Goal: Check status: Check status

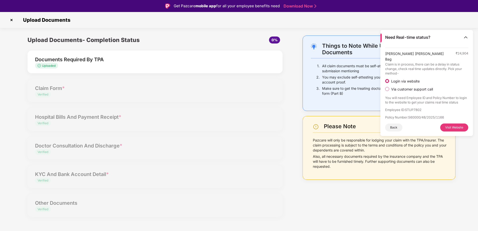
click at [145, 63] on div "Documents Required By TPA" at bounding box center [145, 60] width 220 height 8
click at [189, 60] on div "Documents Required By TPA" at bounding box center [145, 60] width 220 height 8
click at [396, 124] on button "Back" at bounding box center [393, 128] width 17 height 8
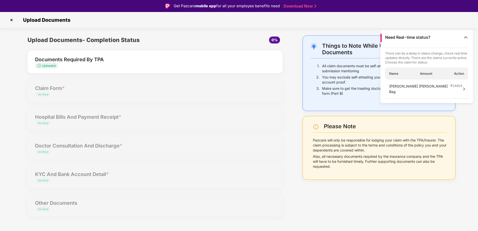
click at [269, 96] on div "Upload Documents- Completion Status 0% Documents Required By TPA Uploaded Claim…" at bounding box center [155, 129] width 265 height 187
click at [275, 38] on span "0%" at bounding box center [274, 40] width 6 height 4
click at [13, 19] on img at bounding box center [12, 20] width 8 height 8
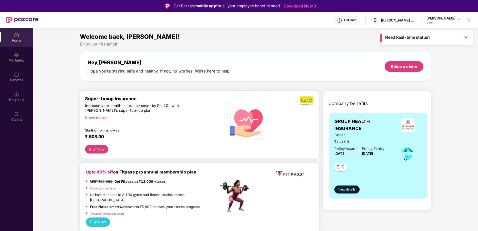
click at [452, 21] on div "User" at bounding box center [443, 23] width 35 height 4
click at [17, 115] on img at bounding box center [16, 114] width 5 height 5
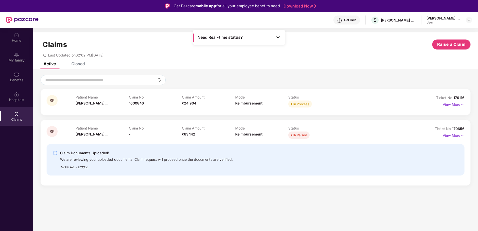
click at [456, 134] on p "View More" at bounding box center [453, 135] width 22 height 7
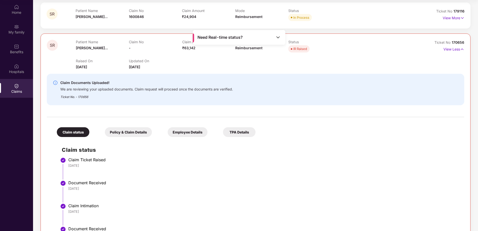
scroll to position [50, 0]
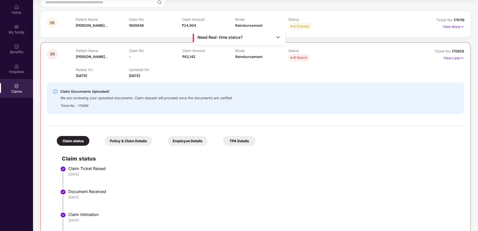
click at [77, 139] on div "Claim status" at bounding box center [73, 141] width 33 height 10
click at [74, 141] on div "Claim status" at bounding box center [73, 141] width 33 height 10
click at [120, 141] on div "Policy & Claim Details" at bounding box center [128, 141] width 47 height 10
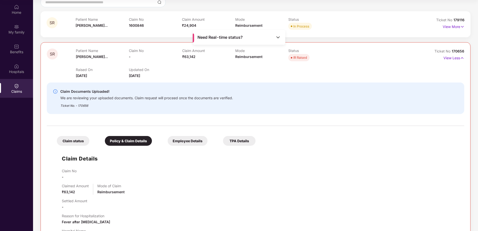
click at [191, 141] on div "Employee Details" at bounding box center [188, 141] width 40 height 10
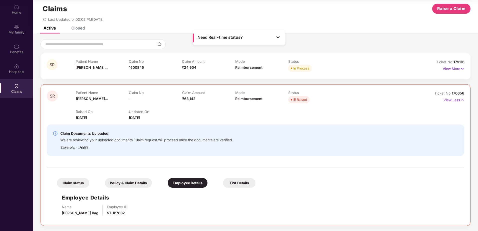
scroll to position [14, 0]
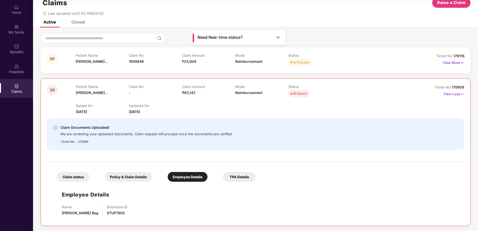
click at [236, 173] on div "TPA Details" at bounding box center [239, 177] width 33 height 10
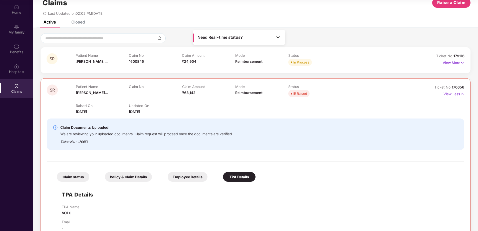
scroll to position [25, 0]
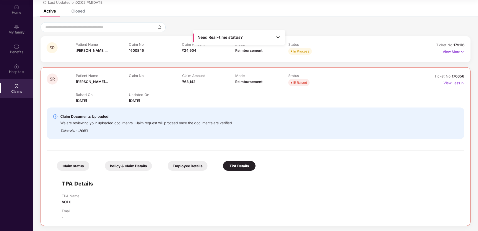
click at [74, 166] on div "Claim status" at bounding box center [73, 166] width 33 height 10
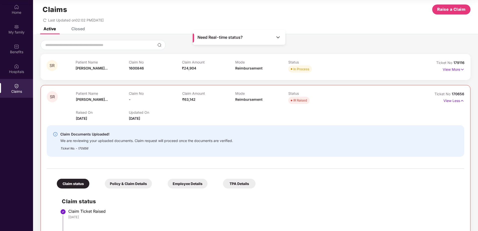
scroll to position [0, 0]
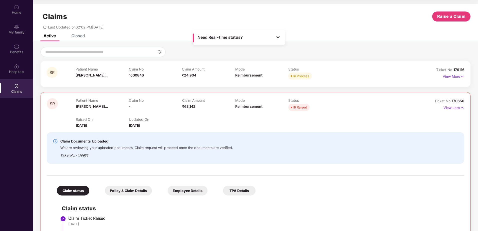
click at [464, 77] on div "SR Patient Name Sudeshna Rani... Claim No 1600846 Claim Amount ₹24,904 Mode Rei…" at bounding box center [256, 74] width 430 height 26
click at [456, 76] on p "View More" at bounding box center [453, 76] width 22 height 7
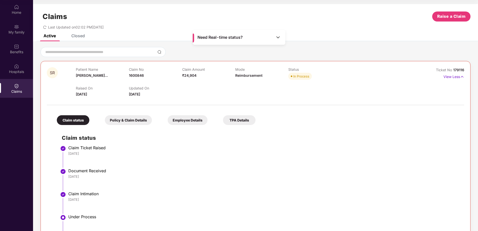
click at [80, 37] on div "Closed" at bounding box center [78, 35] width 14 height 5
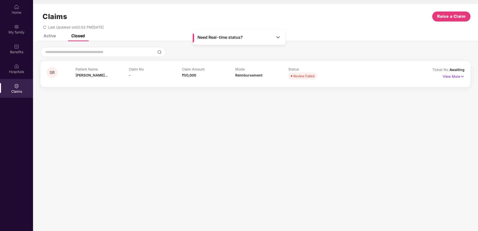
click at [46, 35] on div "Active" at bounding box center [50, 35] width 12 height 5
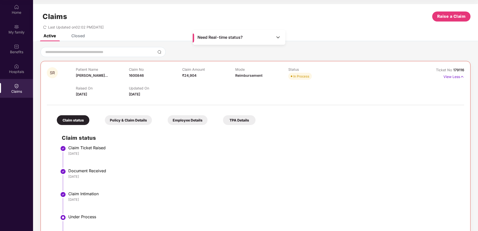
click at [281, 37] on div "Need Real-time status?" at bounding box center [239, 37] width 93 height 15
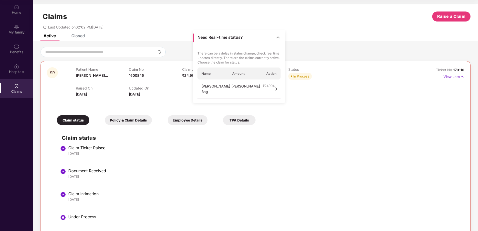
click at [272, 85] on div "Sudeshna Rani Das Bag ₹ 24904" at bounding box center [238, 89] width 83 height 19
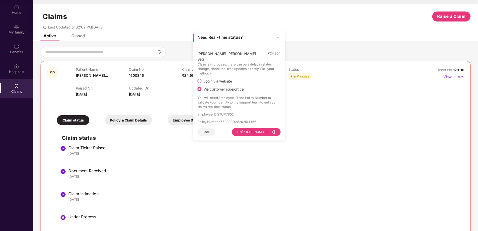
click at [328, 122] on div "Claim status Policy & Claim Details Employee Details TPA Details Claim status C…" at bounding box center [255, 189] width 417 height 162
click at [276, 36] on img at bounding box center [277, 37] width 5 height 5
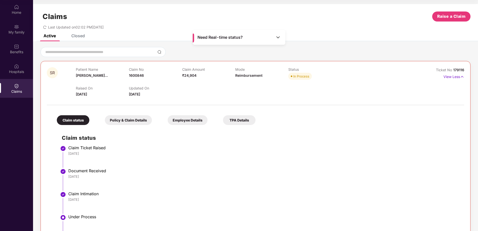
click at [310, 38] on div "Active Closed" at bounding box center [255, 37] width 445 height 7
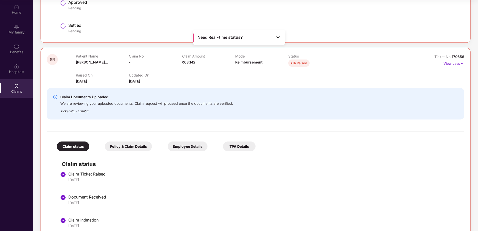
scroll to position [225, 0]
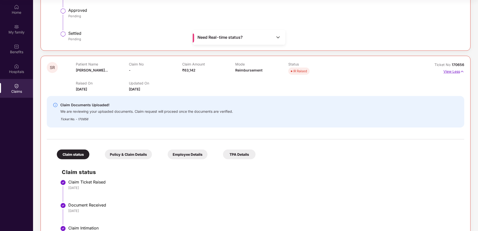
click at [453, 72] on p "View Less" at bounding box center [453, 71] width 21 height 7
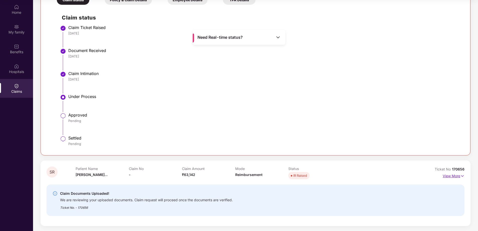
scroll to position [120, 0]
click at [455, 176] on p "View More" at bounding box center [453, 175] width 22 height 7
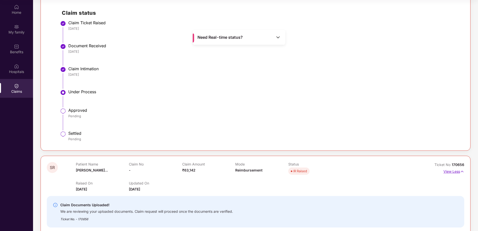
click at [450, 172] on p "View Less" at bounding box center [453, 171] width 21 height 7
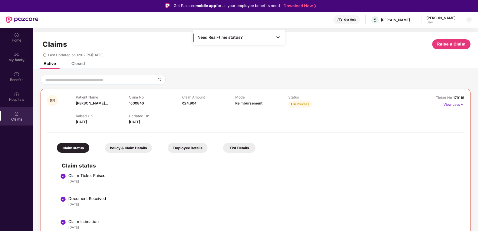
scroll to position [0, 0]
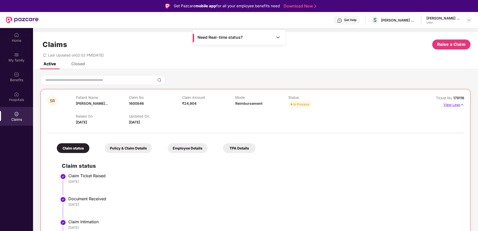
click at [448, 103] on p "View Less" at bounding box center [453, 104] width 21 height 7
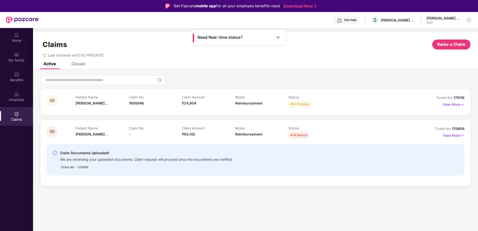
click at [471, 18] on div at bounding box center [469, 20] width 6 height 6
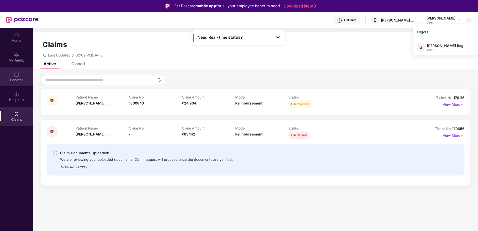
click at [20, 78] on div "Benefits" at bounding box center [16, 80] width 33 height 5
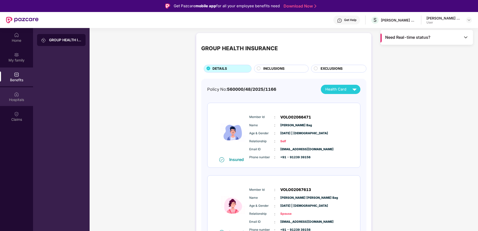
click at [16, 91] on div "Hospitals" at bounding box center [16, 96] width 33 height 19
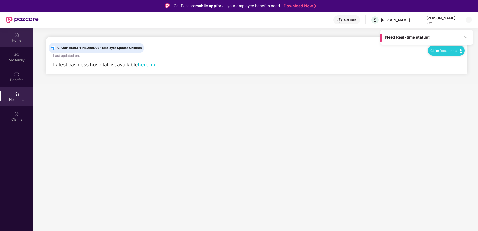
click at [19, 42] on div "Home" at bounding box center [16, 40] width 33 height 5
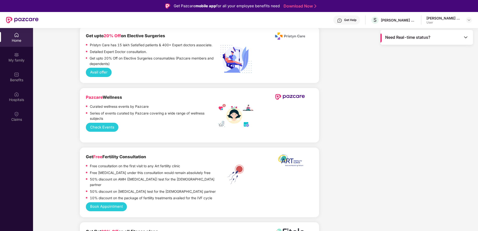
scroll to position [28, 0]
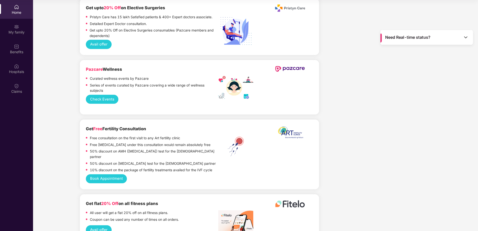
click at [98, 225] on button "Avail offer" at bounding box center [99, 229] width 26 height 9
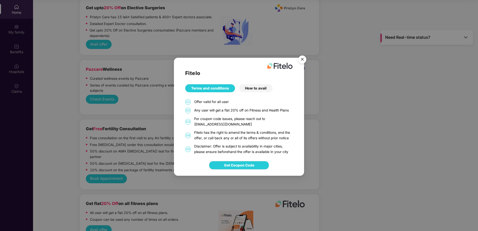
click at [301, 59] on img "Close" at bounding box center [302, 60] width 14 height 14
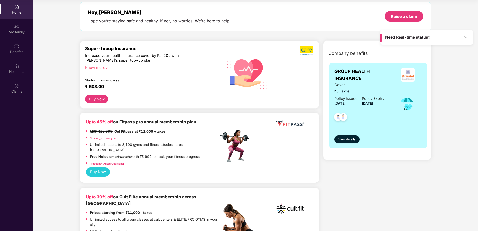
scroll to position [0, 0]
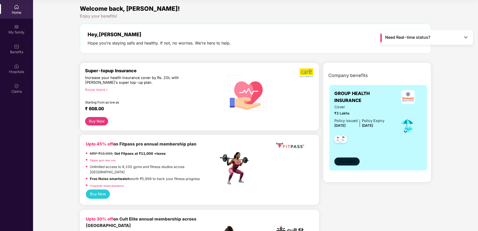
click at [346, 163] on span "View details" at bounding box center [346, 161] width 17 height 5
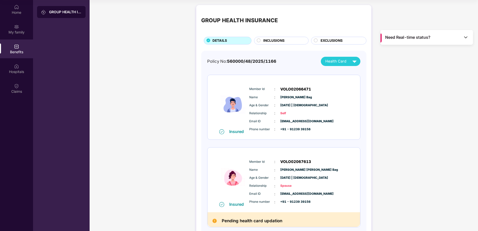
click at [467, 37] on img at bounding box center [465, 37] width 5 height 5
